Goal: Task Accomplishment & Management: Manage account settings

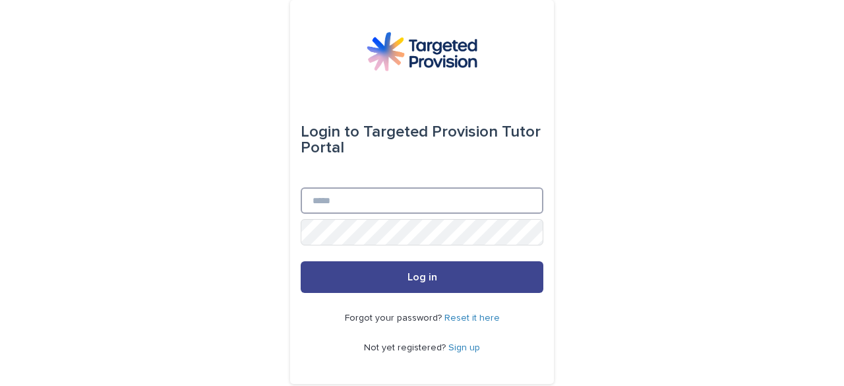
type input "**********"
click at [427, 284] on button "Log in" at bounding box center [422, 277] width 243 height 32
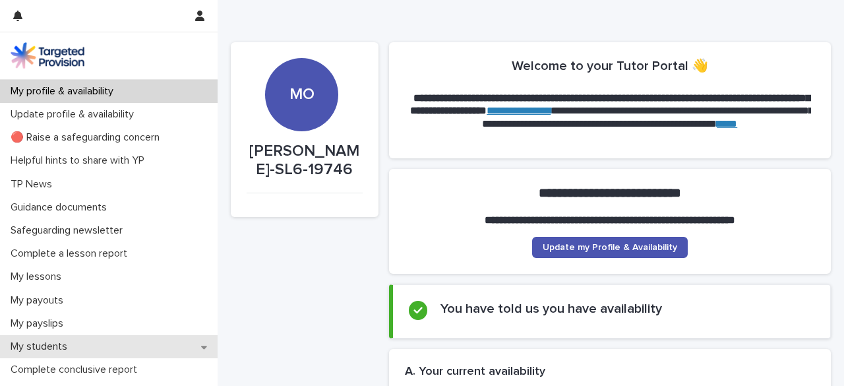
click at [59, 345] on p "My students" at bounding box center [41, 346] width 73 height 13
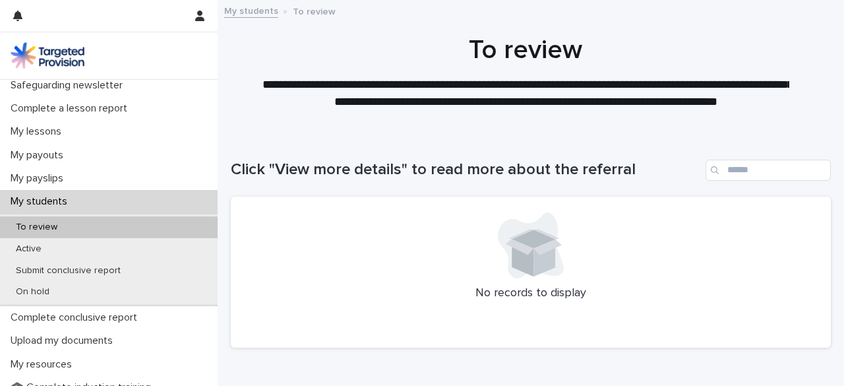
scroll to position [151, 0]
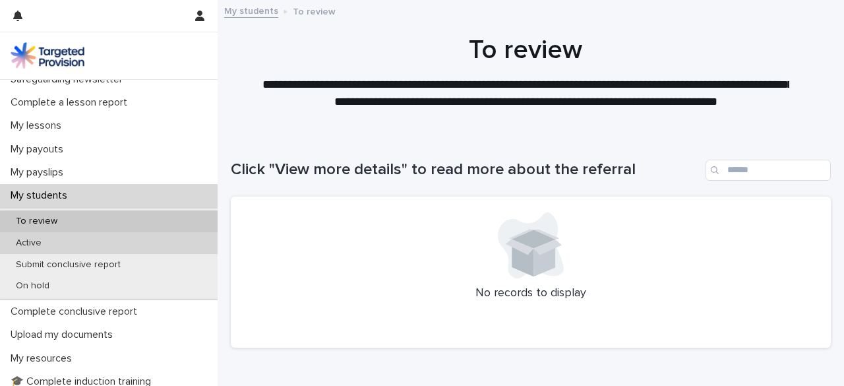
click at [37, 242] on p "Active" at bounding box center [28, 242] width 47 height 11
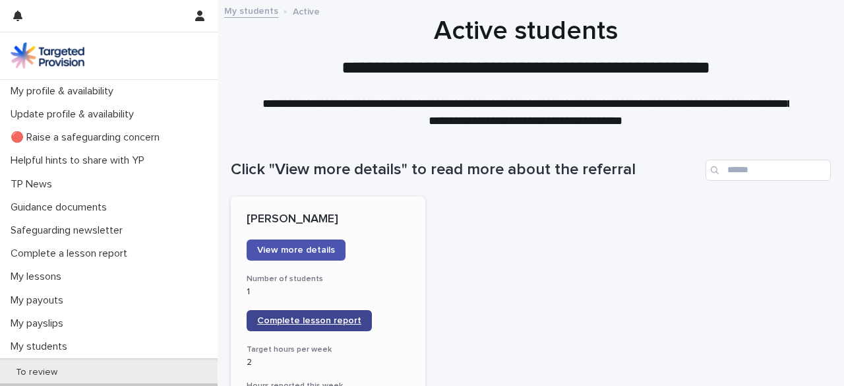
click at [310, 320] on span "Complete lesson report" at bounding box center [309, 320] width 104 height 9
click at [198, 13] on icon "button" at bounding box center [199, 16] width 9 height 11
click at [140, 55] on p "Log Out" at bounding box center [161, 56] width 83 height 22
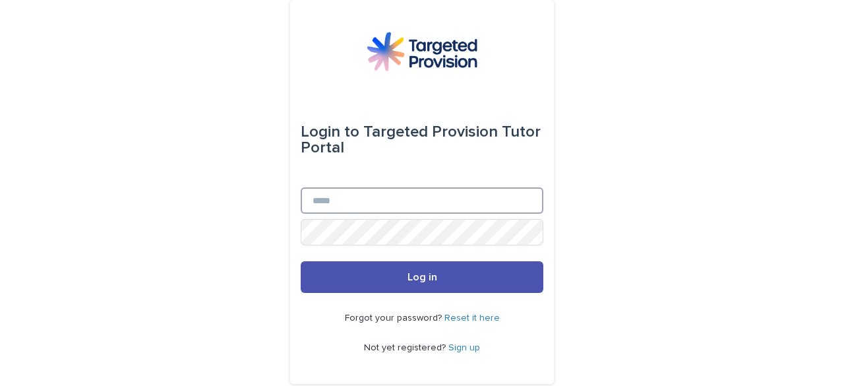
type input "**********"
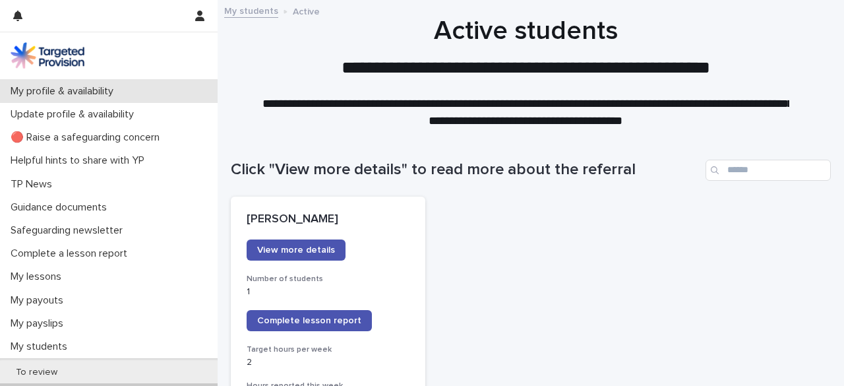
click at [59, 80] on div "My profile & availability" at bounding box center [109, 91] width 218 height 23
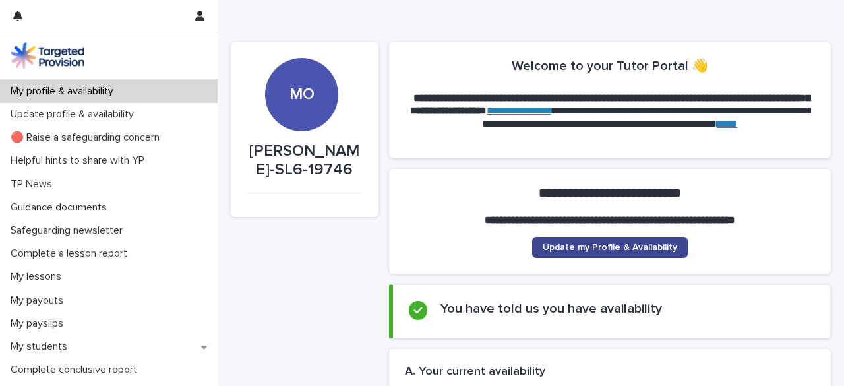
click at [583, 246] on span "Update my Profile & Availability" at bounding box center [610, 247] width 135 height 9
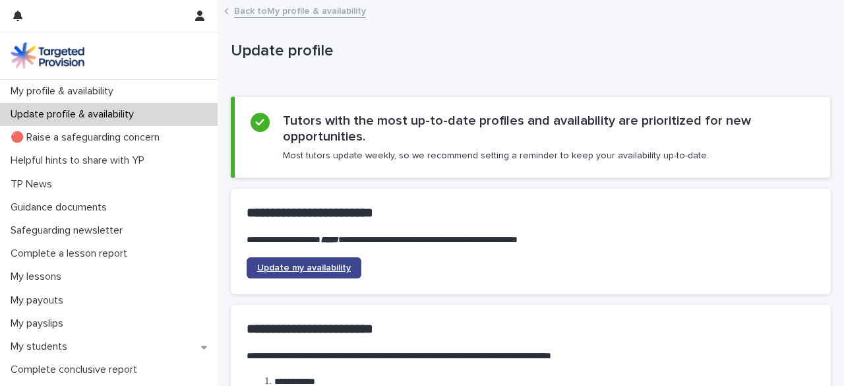
click at [302, 270] on span "Update my availability" at bounding box center [304, 267] width 94 height 9
